Goal: Information Seeking & Learning: Learn about a topic

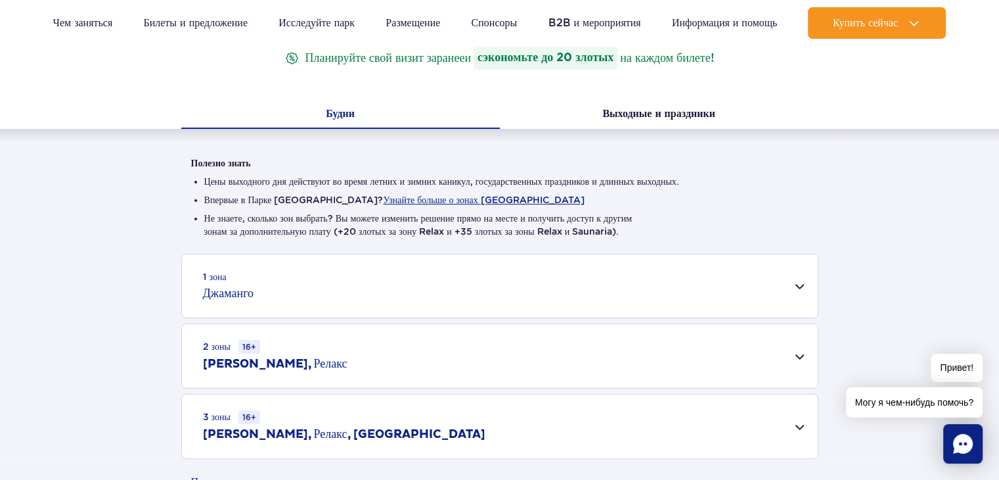
scroll to position [263, 0]
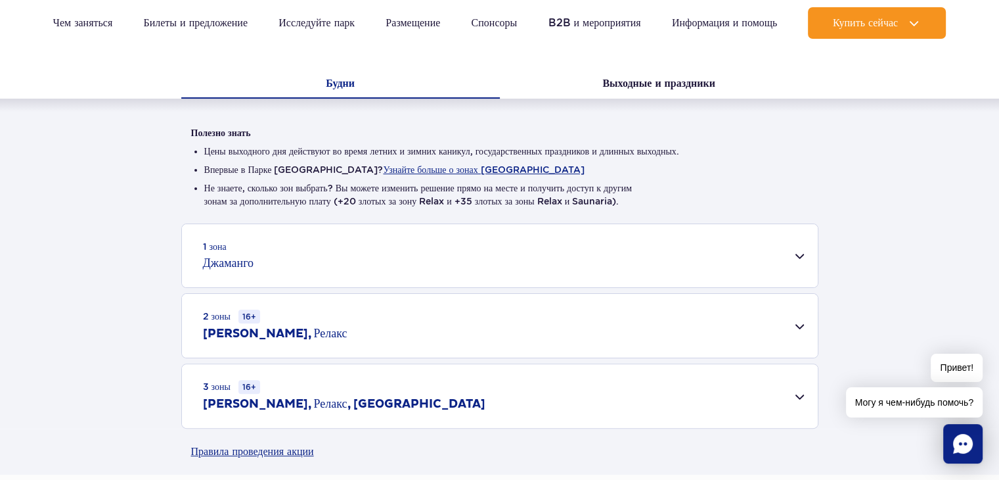
click at [773, 258] on div "1 зона Джаманго" at bounding box center [500, 255] width 636 height 63
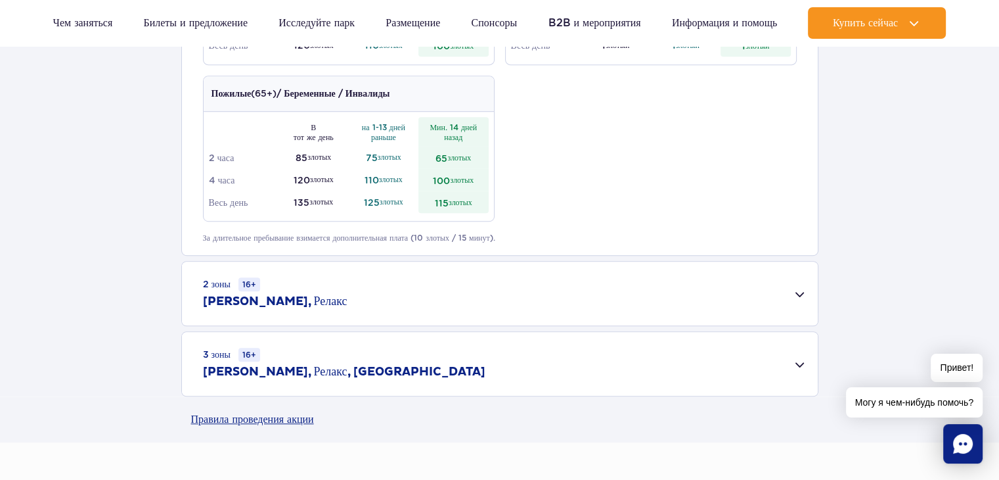
scroll to position [788, 0]
click at [426, 294] on div "2 зоны 16+ Джаманго, Релакс" at bounding box center [500, 293] width 636 height 64
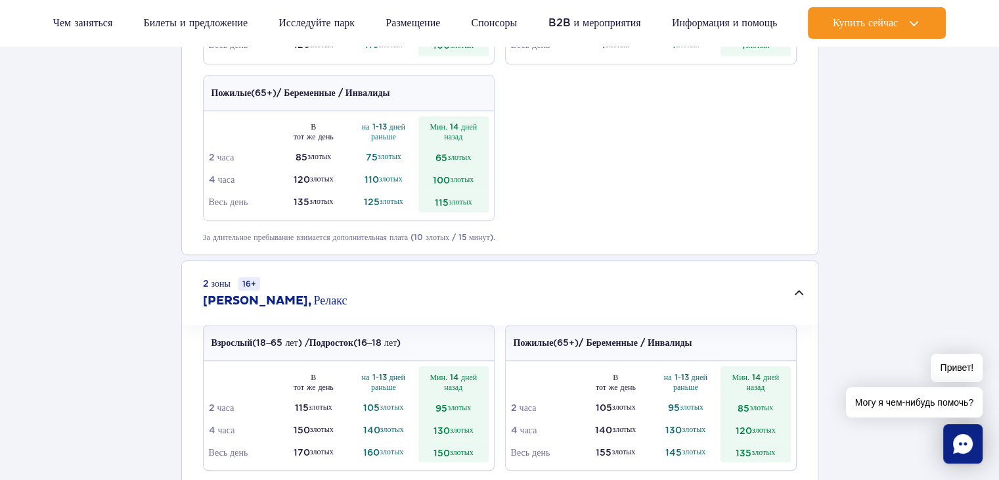
click at [426, 292] on div "2 зоны 16+ Джаманго, Релакс" at bounding box center [500, 293] width 636 height 64
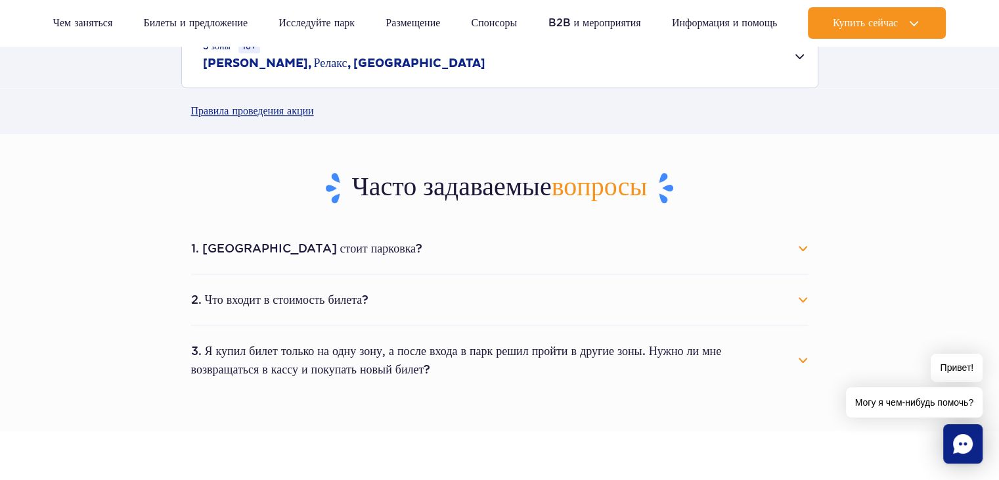
scroll to position [1183, 0]
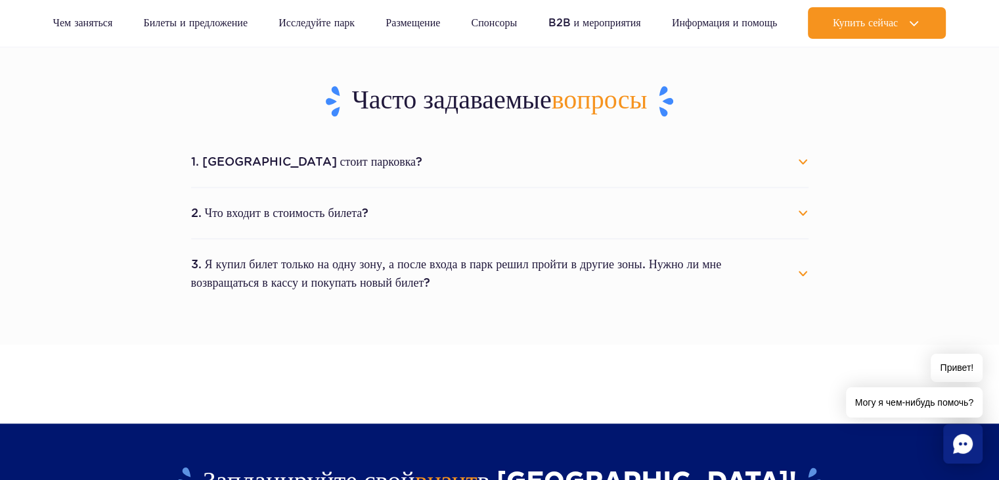
click at [397, 179] on li "1. [GEOGRAPHIC_DATA] стоит парковка? Parking costs 25 PLN per started calendar …" at bounding box center [500, 162] width 618 height 51
click at [803, 158] on button "1. [GEOGRAPHIC_DATA] стоит парковка?" at bounding box center [500, 161] width 618 height 29
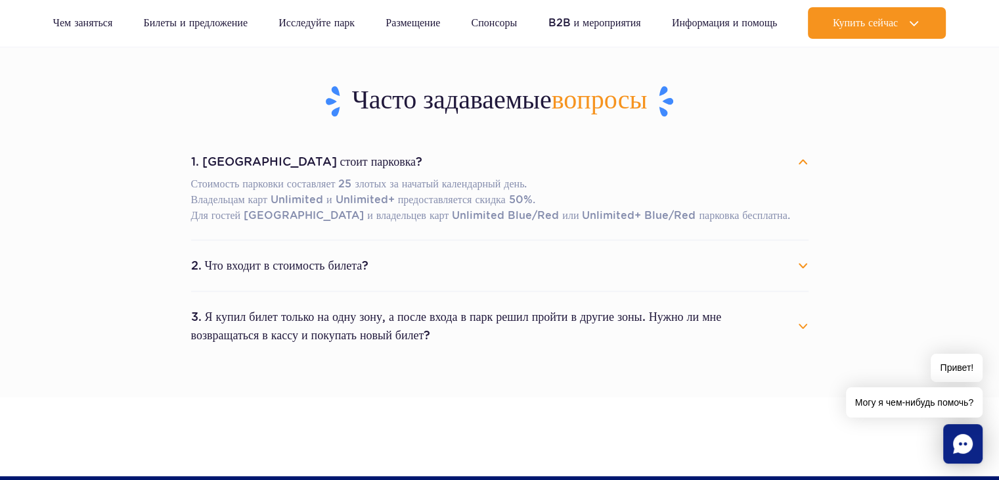
click at [765, 317] on button "3. Я купил билет только на одну зону, а после входа в парк решил пройти в други…" at bounding box center [500, 325] width 618 height 47
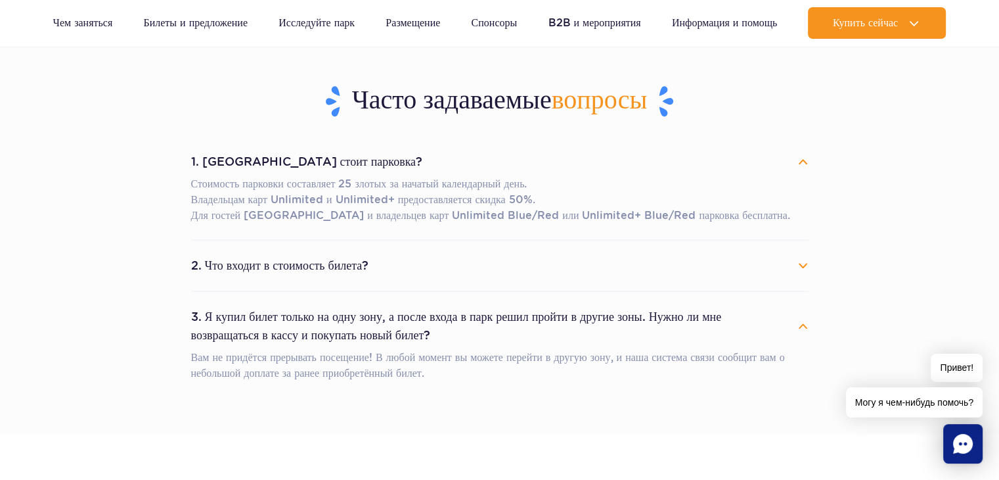
click at [749, 265] on button "2. Что входит в стоимость билета?" at bounding box center [500, 265] width 618 height 29
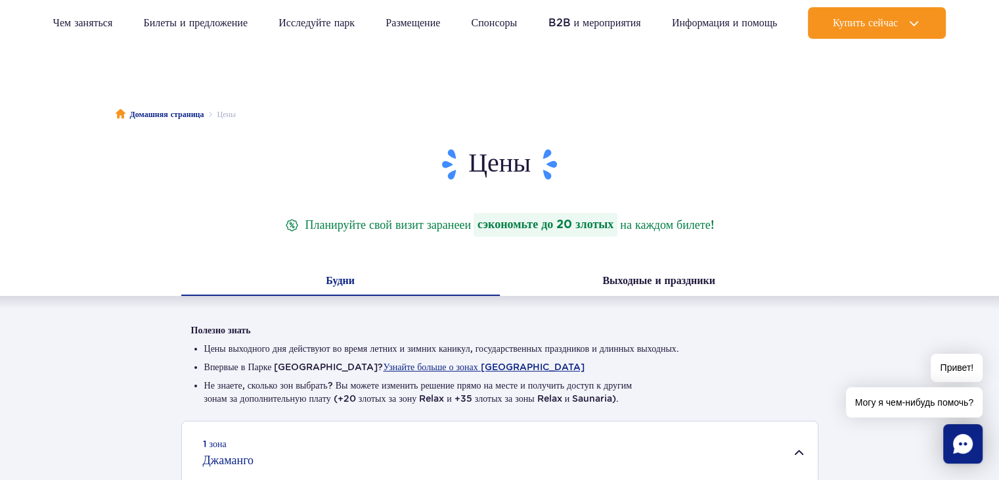
scroll to position [0, 0]
